Goal: Transaction & Acquisition: Purchase product/service

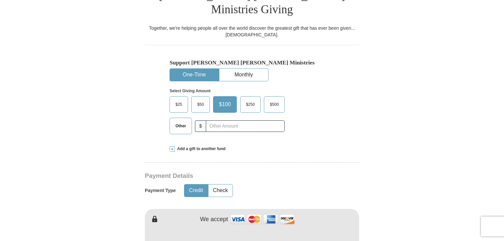
scroll to position [189, 0]
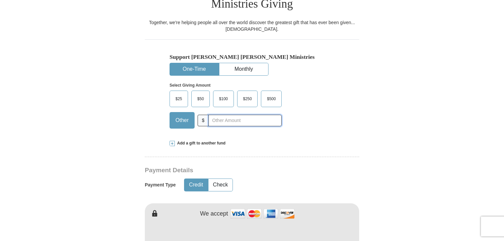
click at [219, 115] on input "text" at bounding box center [245, 121] width 73 height 12
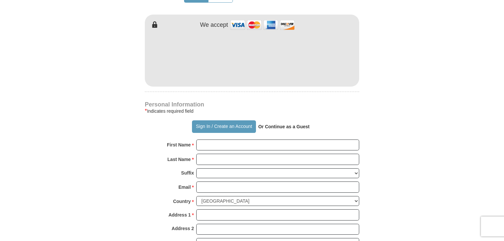
scroll to position [379, 0]
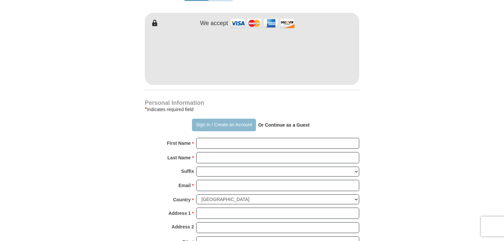
type input "250"
click at [228, 119] on button "Sign In / Create an Account" at bounding box center [224, 125] width 64 height 13
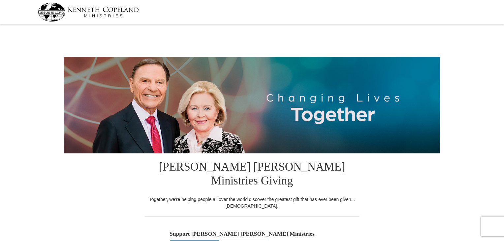
select select "FL"
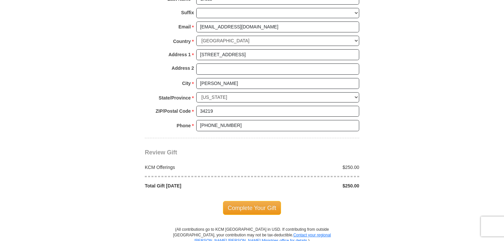
scroll to position [502, 0]
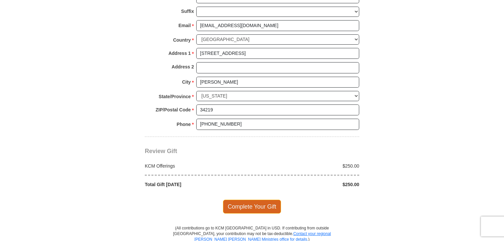
click at [264, 199] on span "Complete Your Gift" at bounding box center [252, 206] width 58 height 14
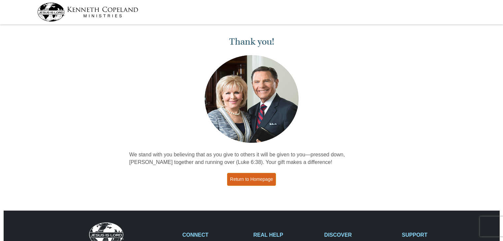
click at [260, 178] on link "Return to Homepage" at bounding box center [251, 179] width 49 height 13
